Goal: Task Accomplishment & Management: Complete application form

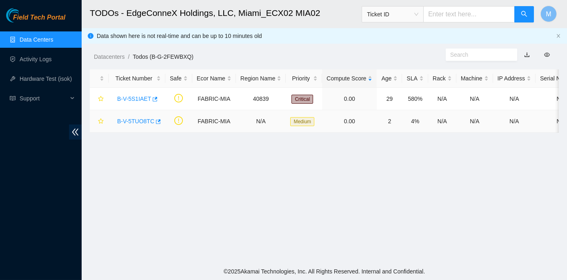
click at [140, 120] on link "B-V-5TUO8TC" at bounding box center [135, 121] width 37 height 7
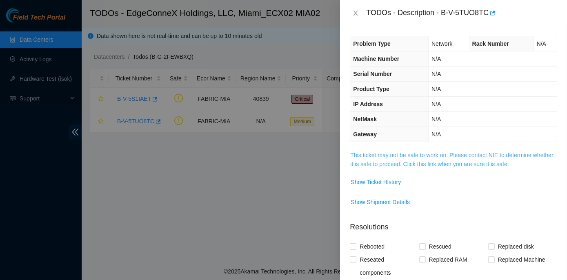
click at [451, 155] on link "This ticket may not be safe to work on. Please contact NIE to determine whether…" at bounding box center [451, 159] width 203 height 15
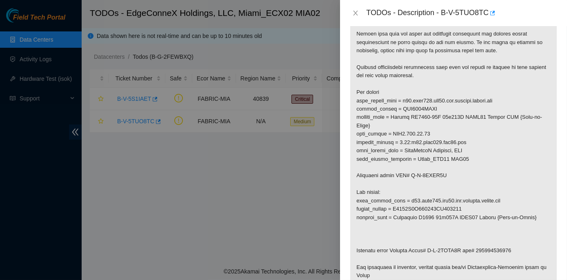
scroll to position [359, 0]
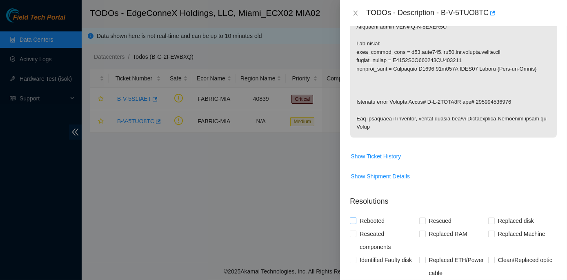
click at [352, 220] on input "Rebooted" at bounding box center [353, 220] width 6 height 6
checkbox input "true"
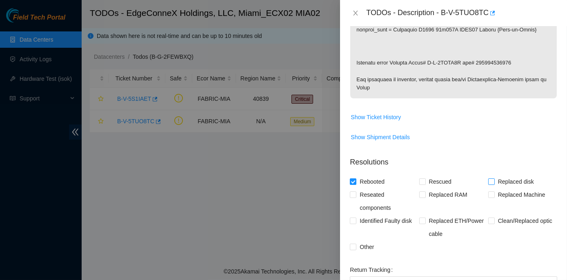
scroll to position [507, 0]
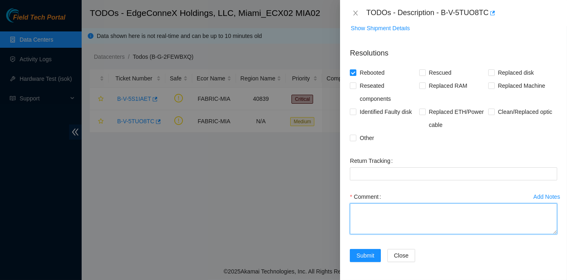
click at [369, 208] on textarea "Comment" at bounding box center [453, 218] width 207 height 31
paste textarea "Router is being replaced: Did not replace Router Please make sure all ports are…"
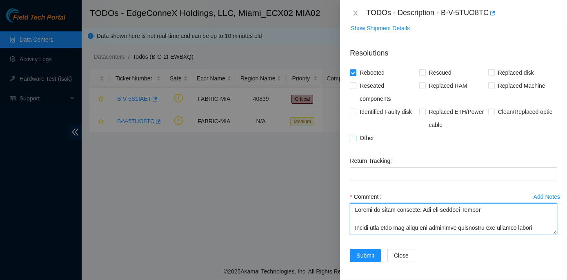
scroll to position [258, 0]
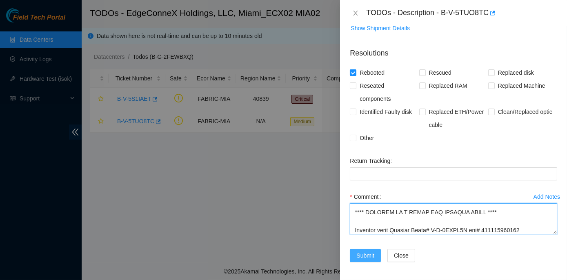
type textarea "Router is being replaced: Did not replace Router Please make sure all ports are…"
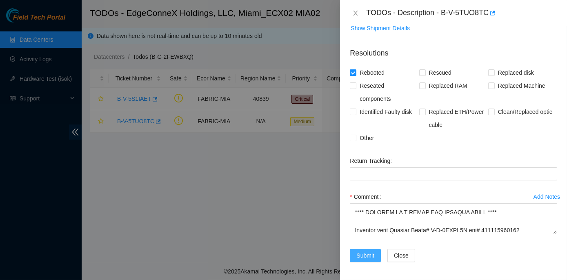
click at [365, 253] on span "Submit" at bounding box center [365, 255] width 18 height 9
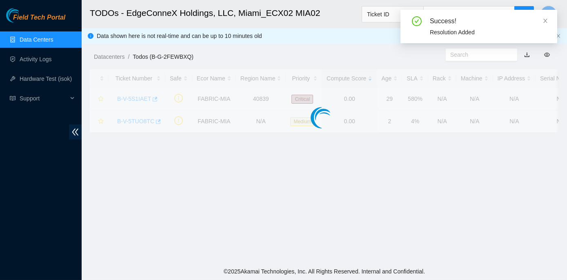
scroll to position [201, 0]
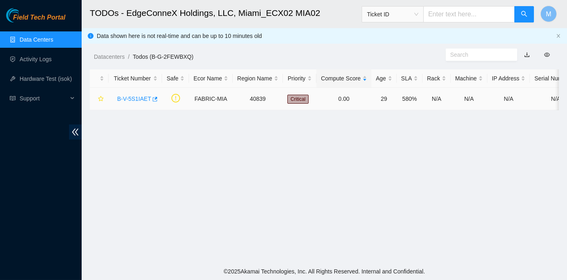
click at [134, 99] on link "B-V-5S1IAET" at bounding box center [134, 98] width 34 height 7
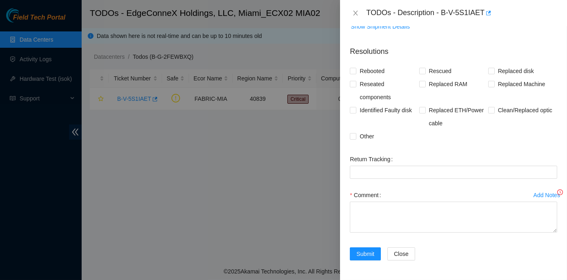
scroll to position [189, 0]
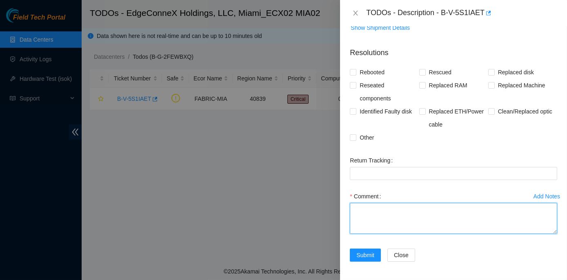
click at [369, 211] on textarea "Comment" at bounding box center [453, 218] width 207 height 31
paste textarea "Rack No: ECX2.400.05.03 Machine No: cam1 ACCC8E8A1F73 Axis M1124 cam2 ACCC8E8A1…"
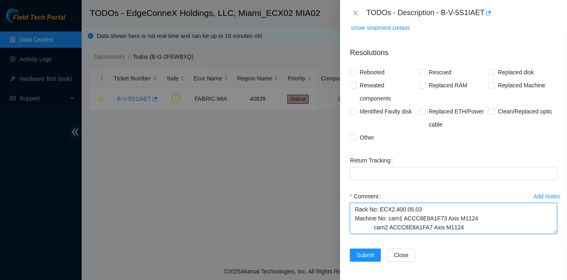
scroll to position [204, 0]
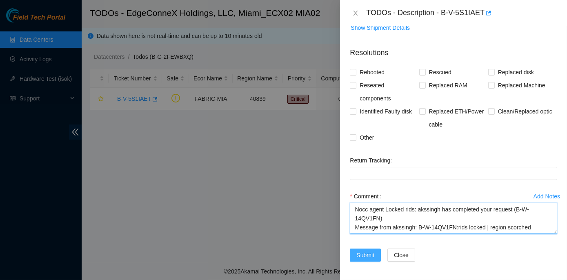
type textarea "Rack No: ECX2.400.05.03 Machine No: cam1 ACCC8E8A1F73 Axis M1124 cam2 ACCC8E8A1…"
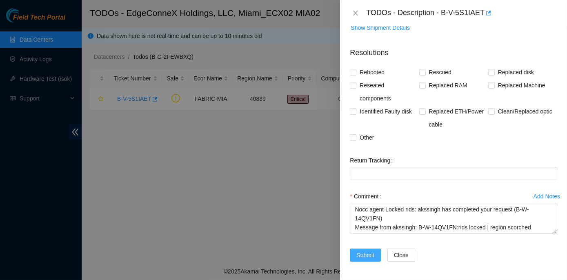
click at [368, 254] on span "Submit" at bounding box center [365, 254] width 18 height 9
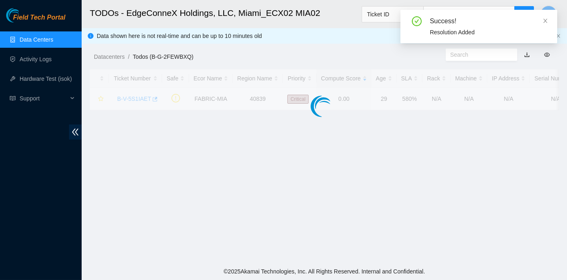
scroll to position [201, 0]
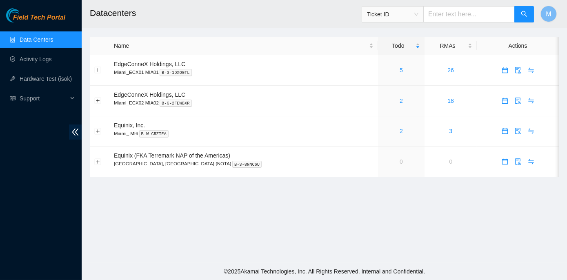
click at [443, 12] on input "text" at bounding box center [468, 14] width 91 height 16
paste input "B-V-5TUO8TC"
type input "B-V-5TUO8TC"
click at [524, 11] on icon "search" at bounding box center [523, 14] width 7 height 7
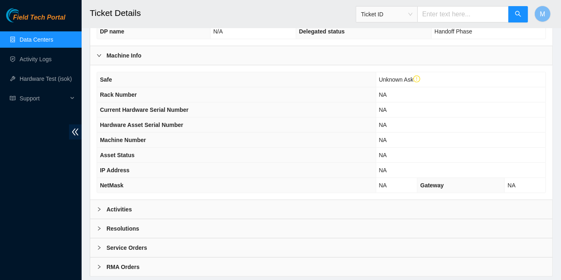
scroll to position [285, 0]
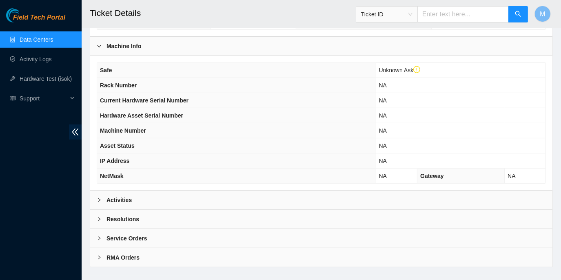
click at [97, 190] on div "Activities" at bounding box center [321, 199] width 462 height 19
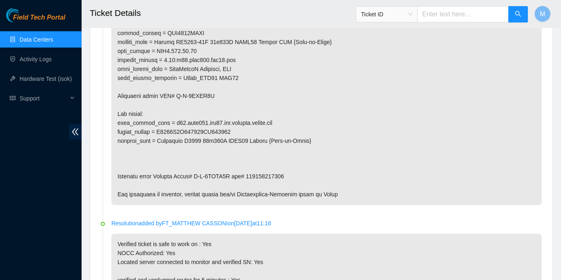
scroll to position [879, 0]
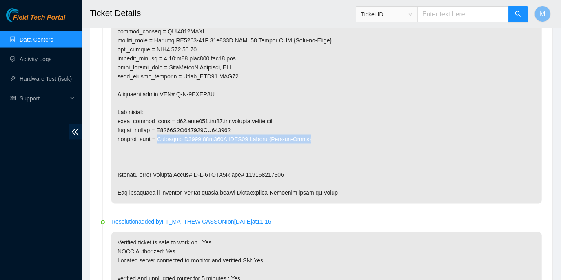
drag, startPoint x: 160, startPoint y: 129, endPoint x: 303, endPoint y: 126, distance: 143.6
click at [303, 126] on p at bounding box center [326, 44] width 430 height 317
drag, startPoint x: 303, startPoint y: 126, endPoint x: 296, endPoint y: 126, distance: 7.8
copy p "Celestica D6040 64x100G QSFP28 Switch {Rear-to-Front}"
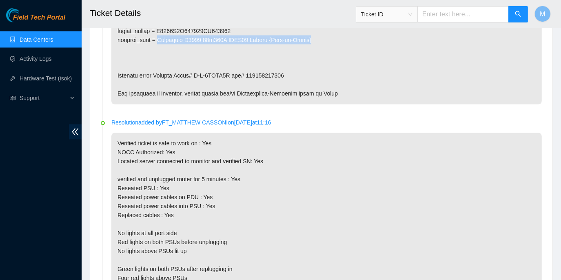
scroll to position [829, 0]
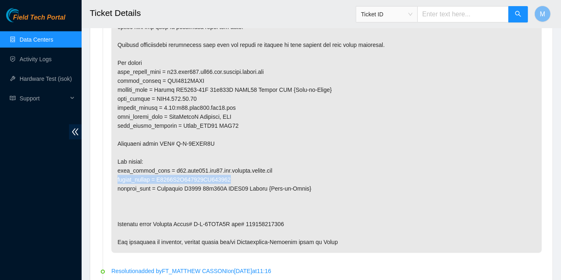
drag, startPoint x: 117, startPoint y: 168, endPoint x: 229, endPoint y: 168, distance: 111.3
click at [229, 168] on p at bounding box center [326, 94] width 430 height 317
copy p "serial_number = R3250B2F155711AK302481"
